Goal: Register for event/course

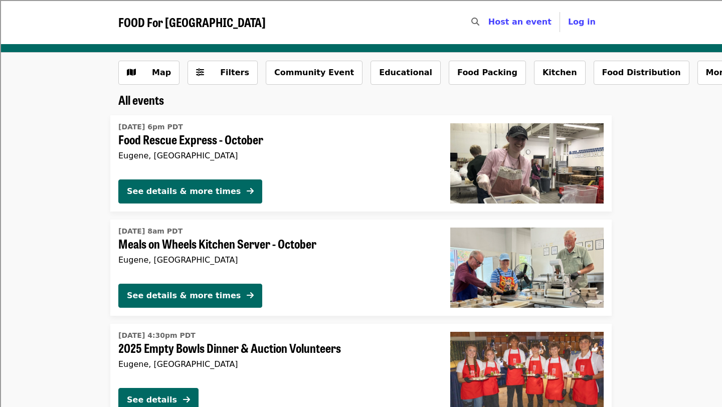
click at [479, 19] on icon "search icon" at bounding box center [475, 22] width 8 height 10
click at [480, 19] on input "Search" at bounding box center [415, 22] width 129 height 24
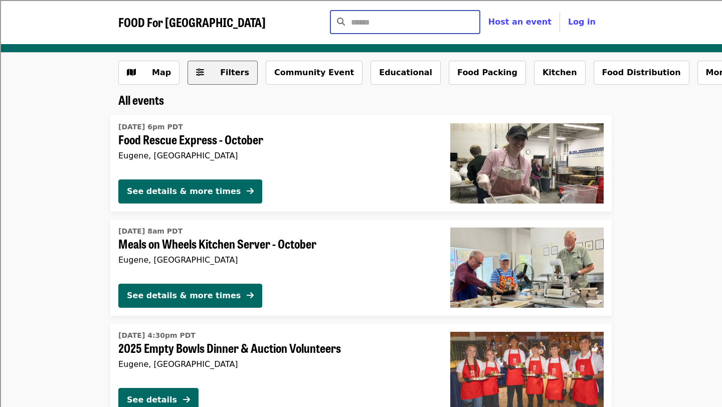
click at [234, 74] on span "Filters" at bounding box center [234, 73] width 29 height 10
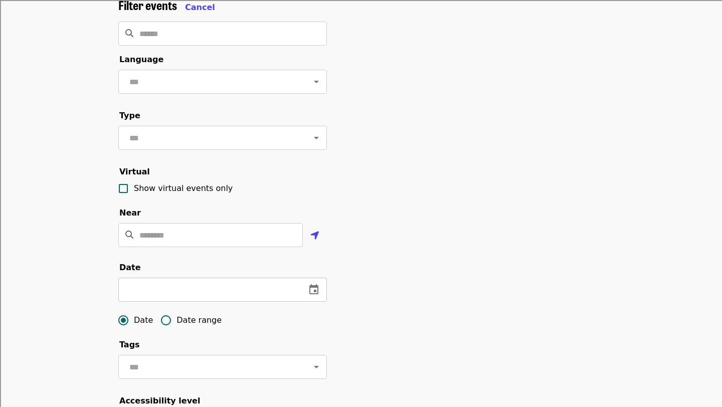
scroll to position [74, 0]
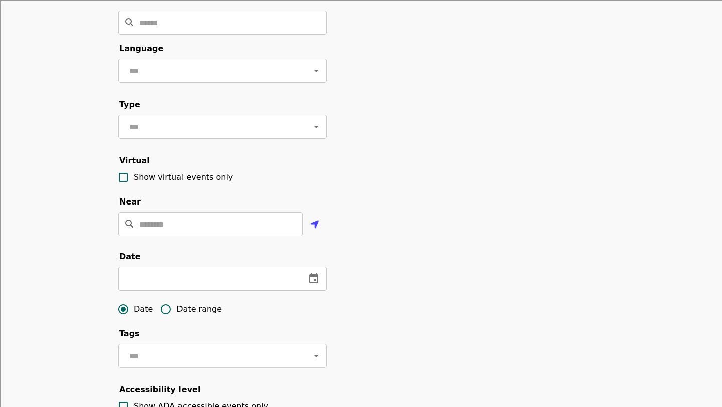
click at [314, 280] on icon "change date" at bounding box center [313, 278] width 9 height 10
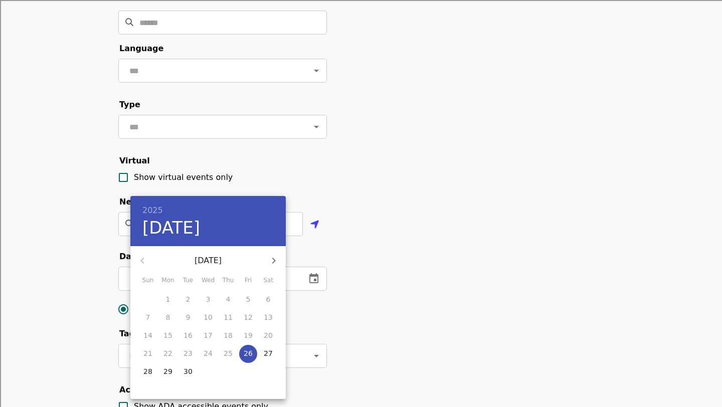
click at [334, 320] on div at bounding box center [361, 203] width 722 height 407
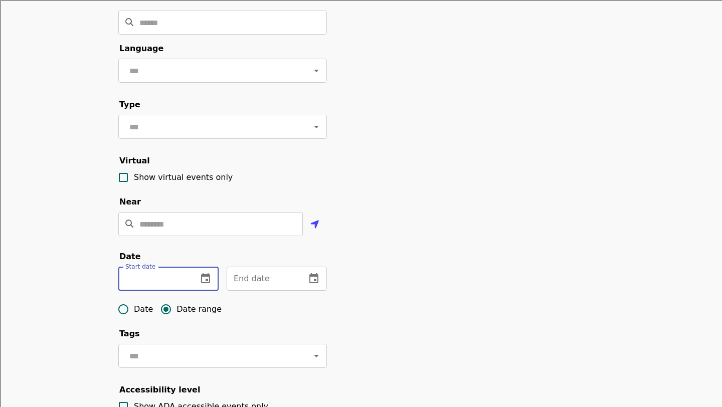
click at [182, 282] on input "text" at bounding box center [153, 279] width 71 height 24
click at [206, 280] on icon "change date" at bounding box center [205, 278] width 9 height 10
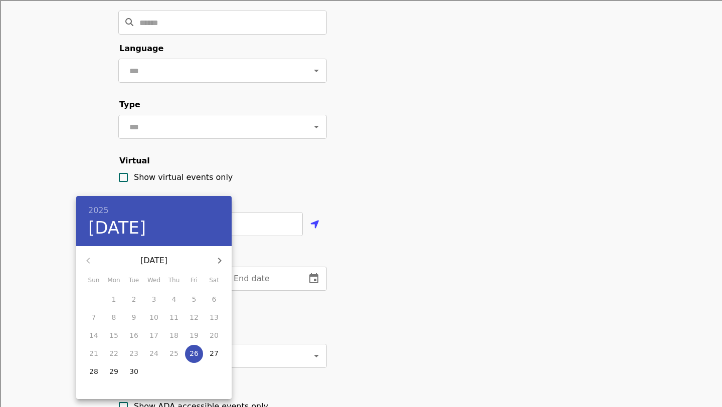
click at [195, 350] on p "26" at bounding box center [194, 353] width 9 height 10
type input "**********"
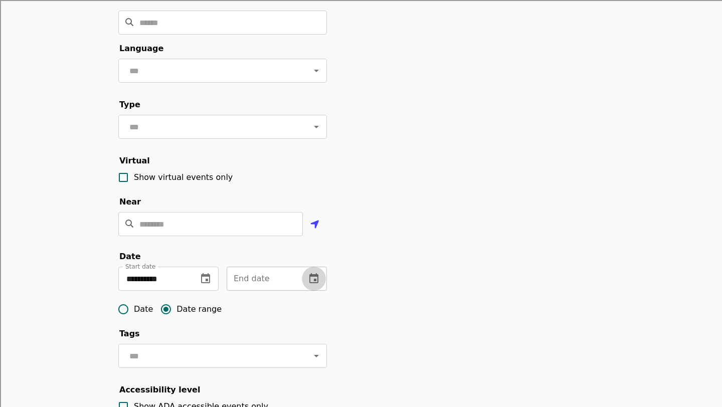
click at [311, 282] on icon "change date" at bounding box center [313, 278] width 9 height 10
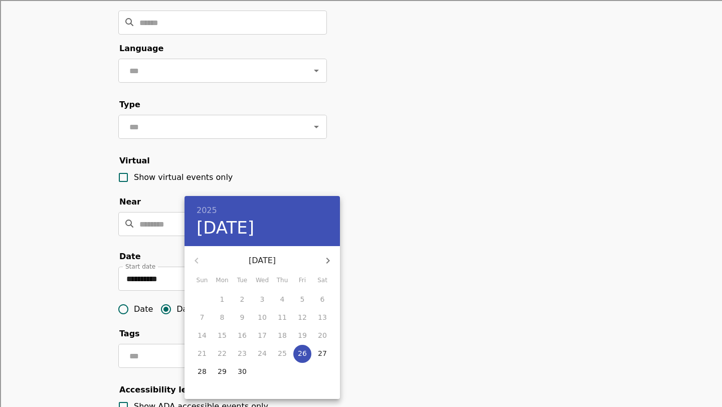
click at [203, 371] on p "28" at bounding box center [202, 372] width 9 height 10
type input "**********"
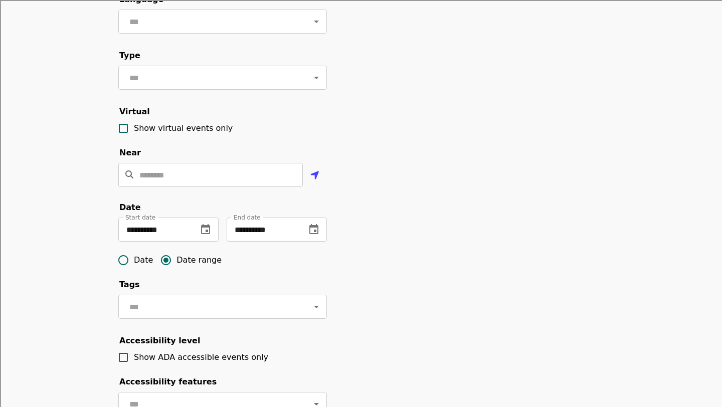
scroll to position [457, 0]
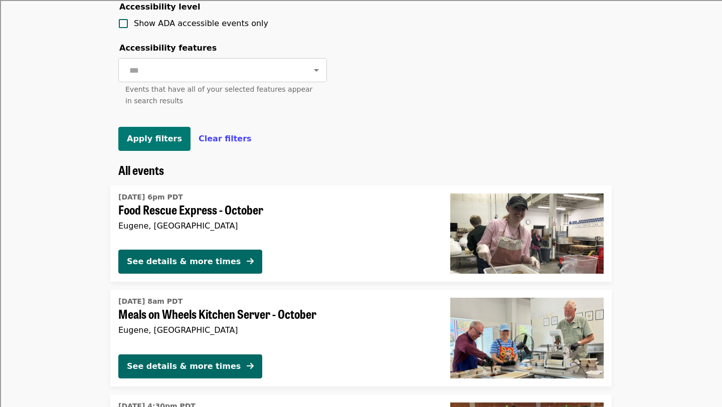
click at [167, 143] on button "Apply filters" at bounding box center [154, 139] width 72 height 24
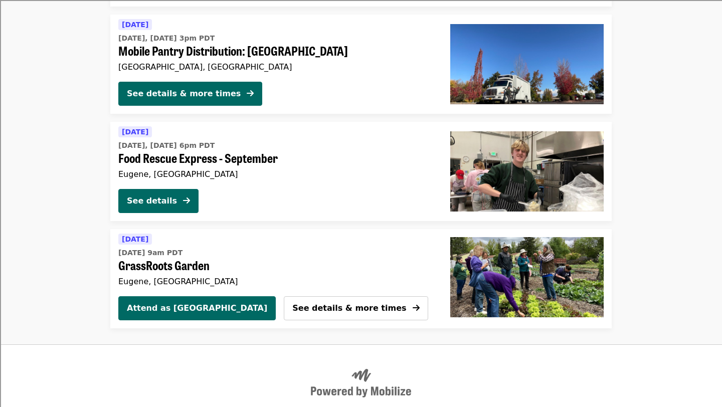
scroll to position [211, 0]
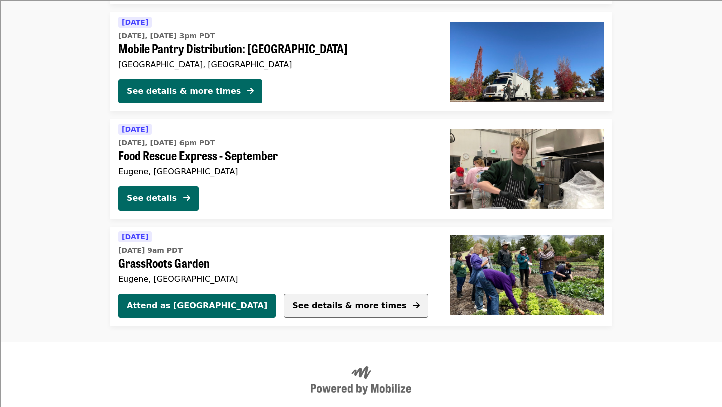
click at [292, 301] on span "See details & more times" at bounding box center [349, 306] width 114 height 10
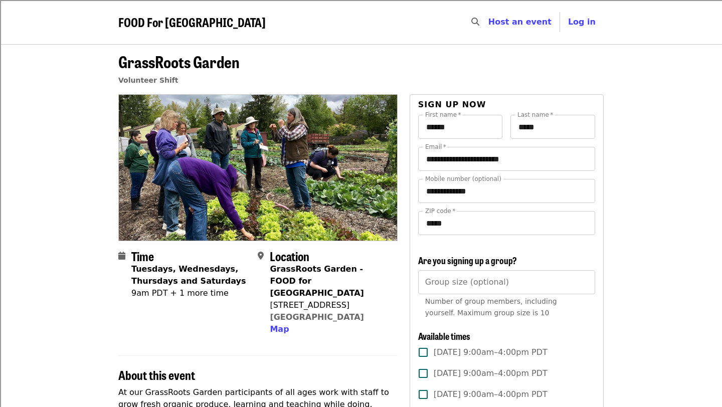
click at [195, 297] on div "9am PDT + 1 more time" at bounding box center [190, 293] width 118 height 12
click at [161, 294] on div "9am PDT + 1 more time" at bounding box center [190, 293] width 118 height 12
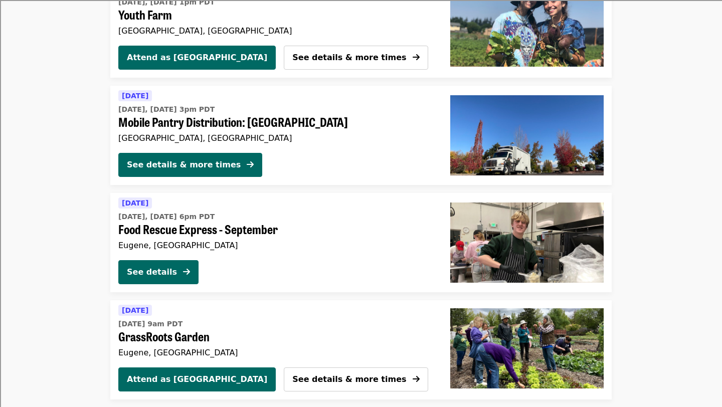
scroll to position [121, 0]
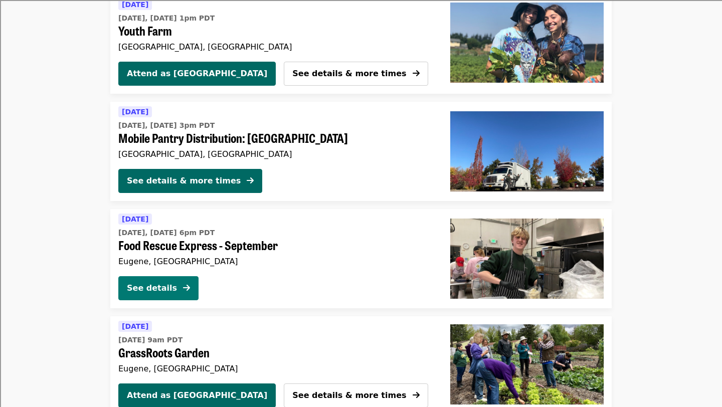
click at [177, 285] on button "See details" at bounding box center [158, 288] width 80 height 24
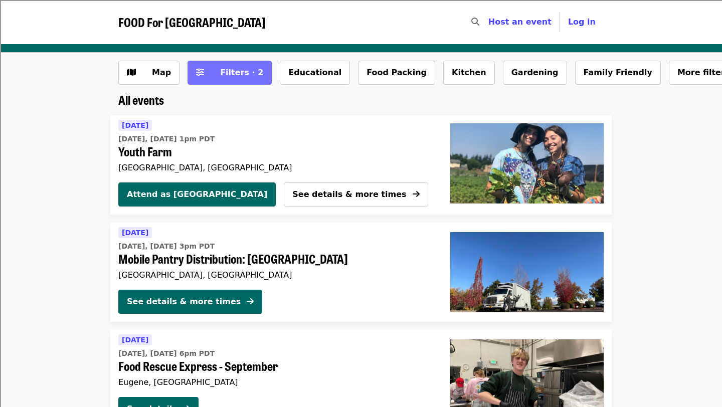
click at [227, 84] on button "Filters · 2" at bounding box center [230, 73] width 84 height 24
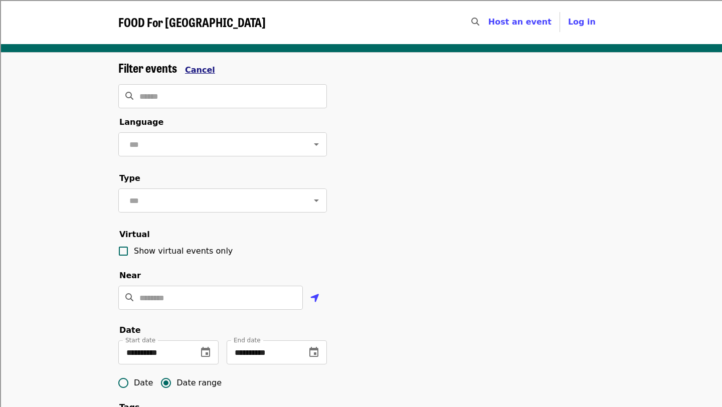
click at [201, 68] on span "Cancel" at bounding box center [200, 70] width 30 height 10
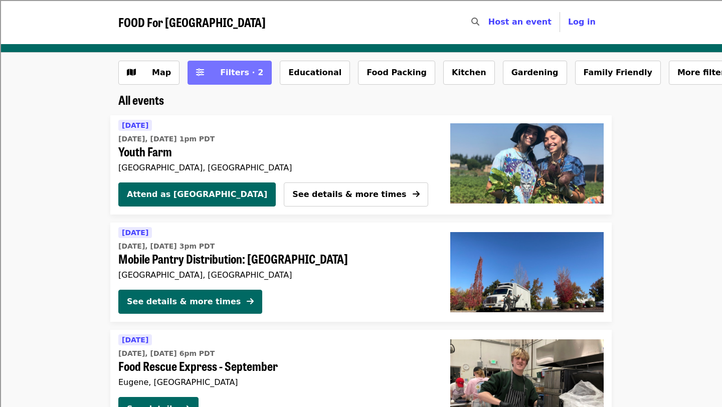
click at [210, 65] on button "Filters · 2" at bounding box center [230, 73] width 84 height 24
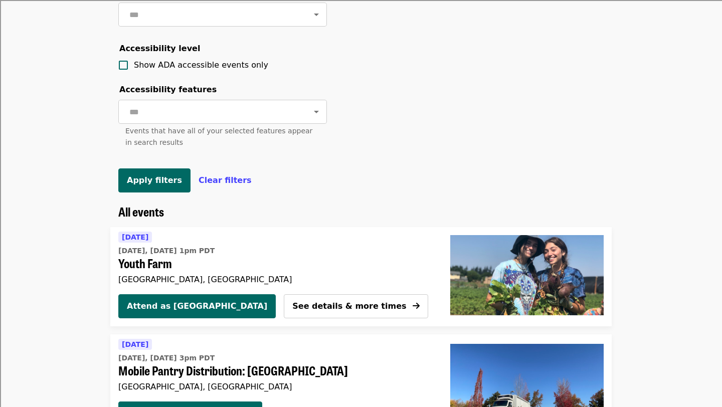
scroll to position [438, 0]
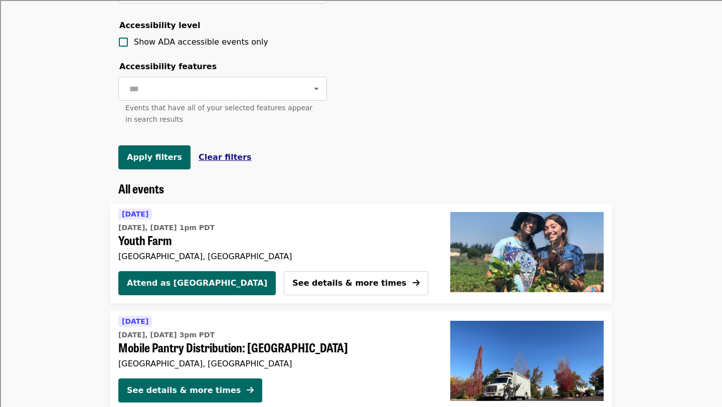
click at [213, 158] on span "Clear filters" at bounding box center [225, 157] width 53 height 10
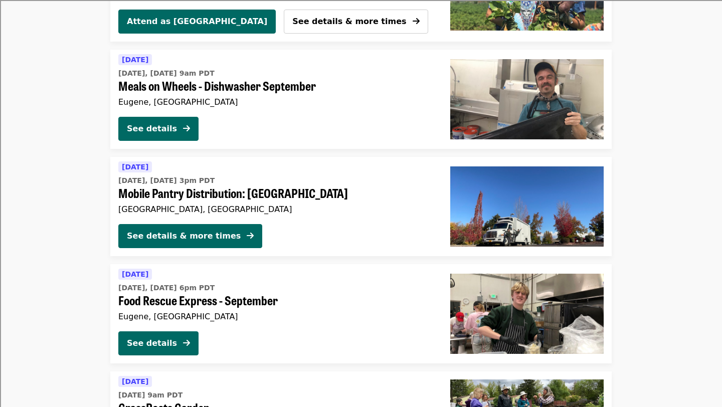
scroll to position [908, 0]
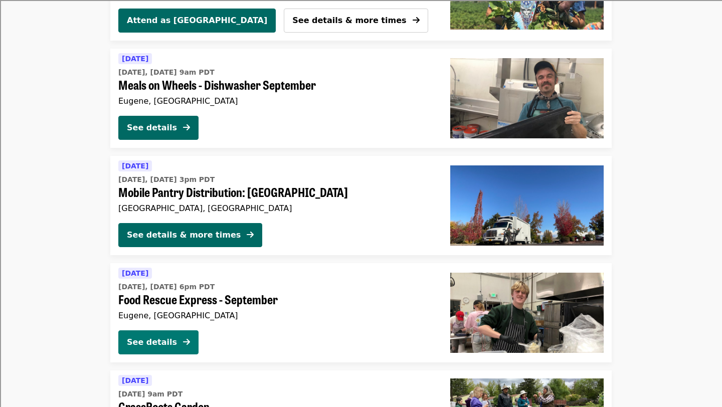
click at [189, 345] on icon "arrow-right icon" at bounding box center [186, 342] width 7 height 10
